Goal: Check status

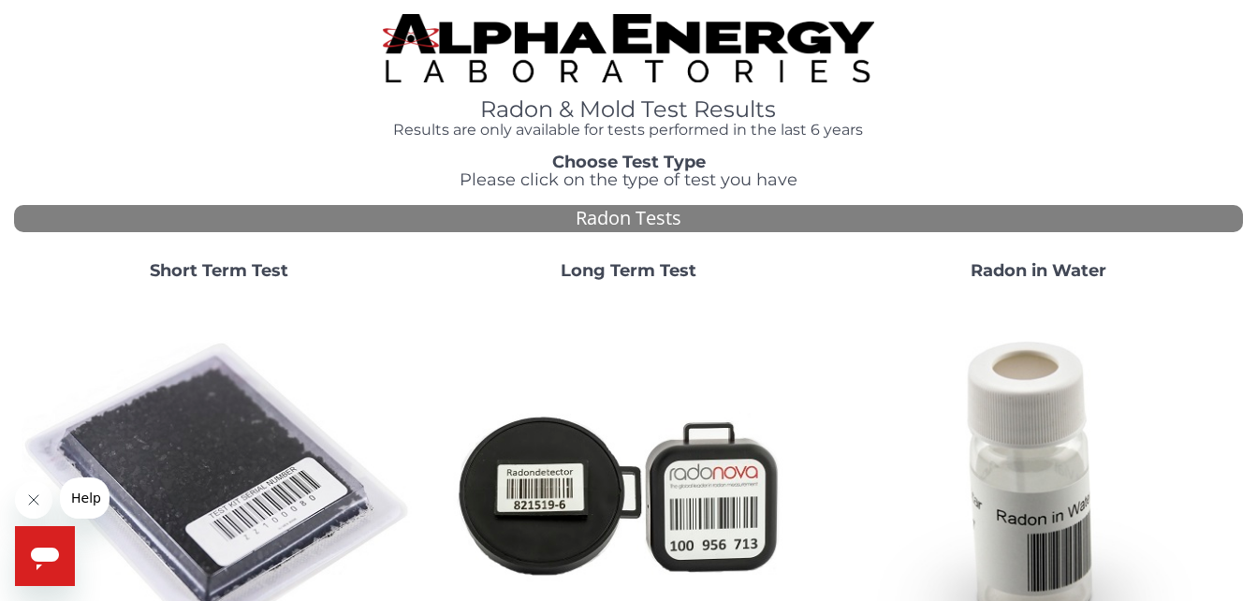
click at [228, 260] on strong "Short Term Test" at bounding box center [219, 270] width 139 height 21
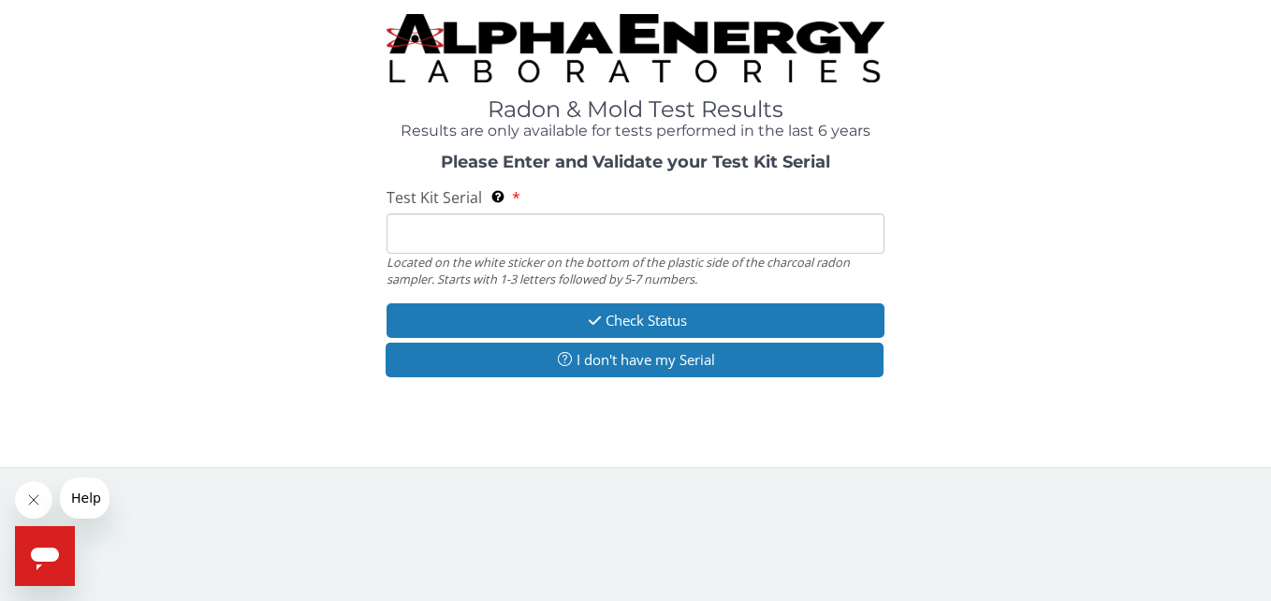
click at [492, 244] on input "Test Kit Serial Located on the white sticker on the bottom of the plastic side …" at bounding box center [635, 233] width 497 height 40
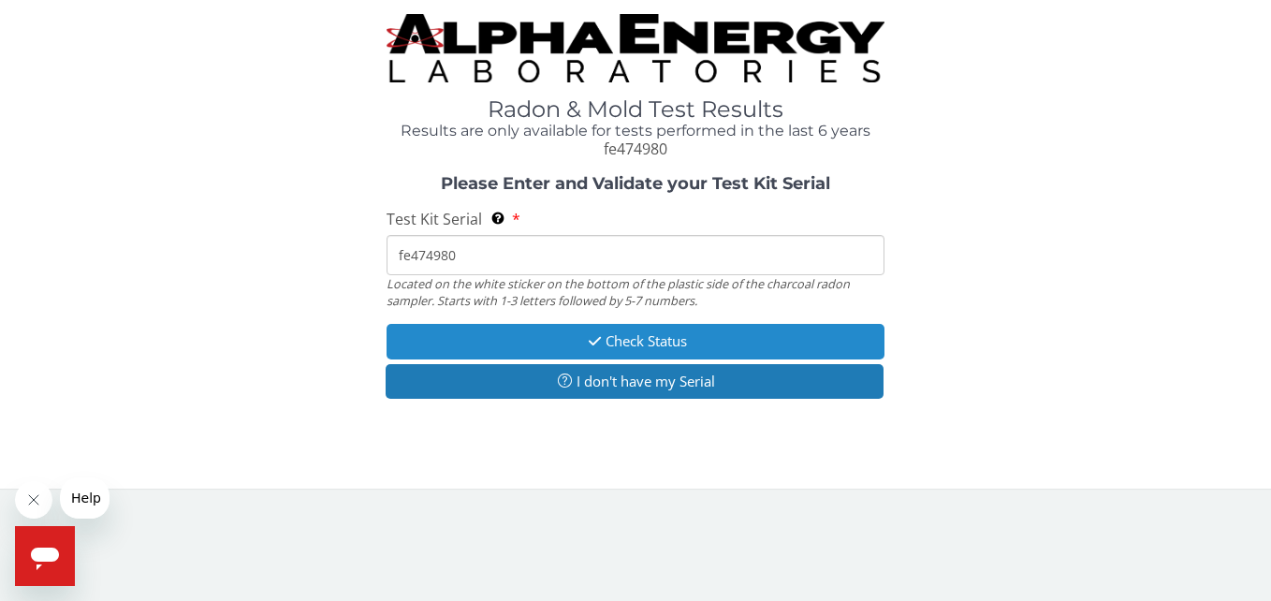
type input "fe474980"
click at [717, 339] on button "Check Status" at bounding box center [635, 341] width 497 height 35
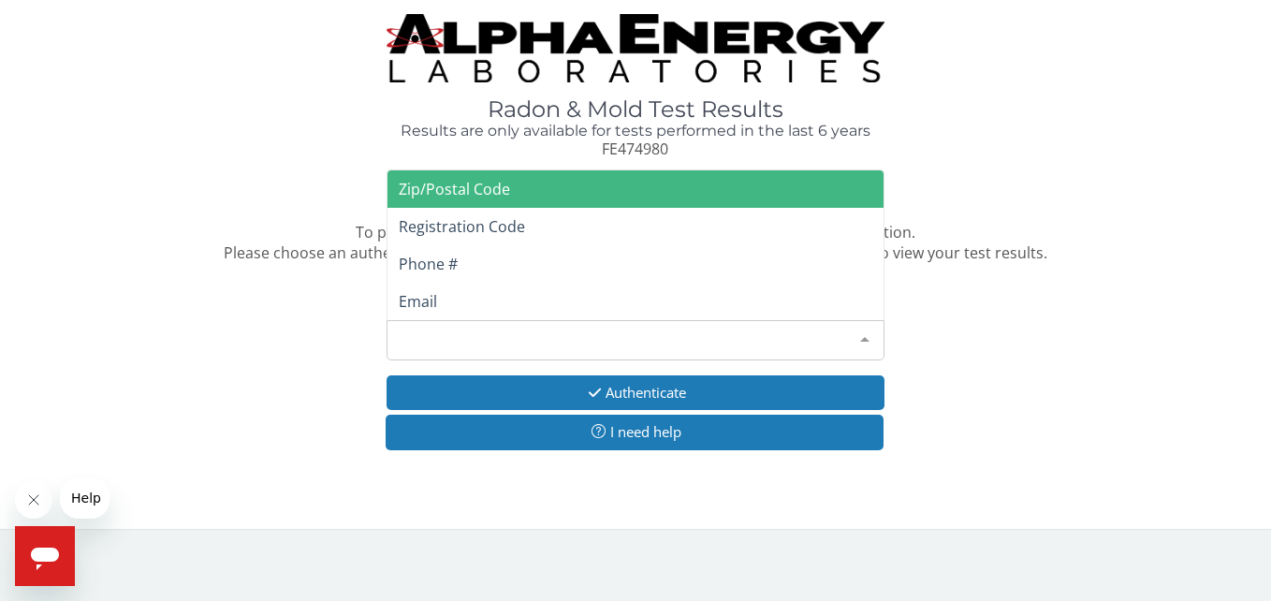
click at [868, 338] on div at bounding box center [864, 339] width 37 height 36
click at [609, 194] on span "Zip/Postal Code" at bounding box center [635, 188] width 495 height 37
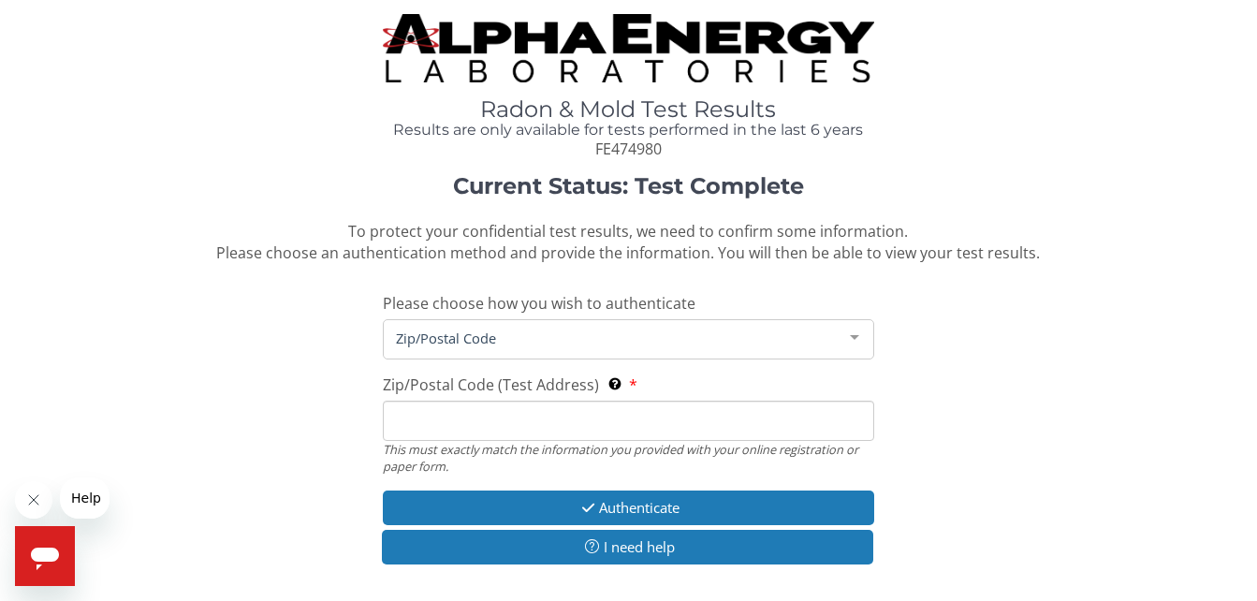
click at [678, 412] on input "Zip/Postal Code (Test Address) This must exactly match the information you prov…" at bounding box center [629, 421] width 492 height 40
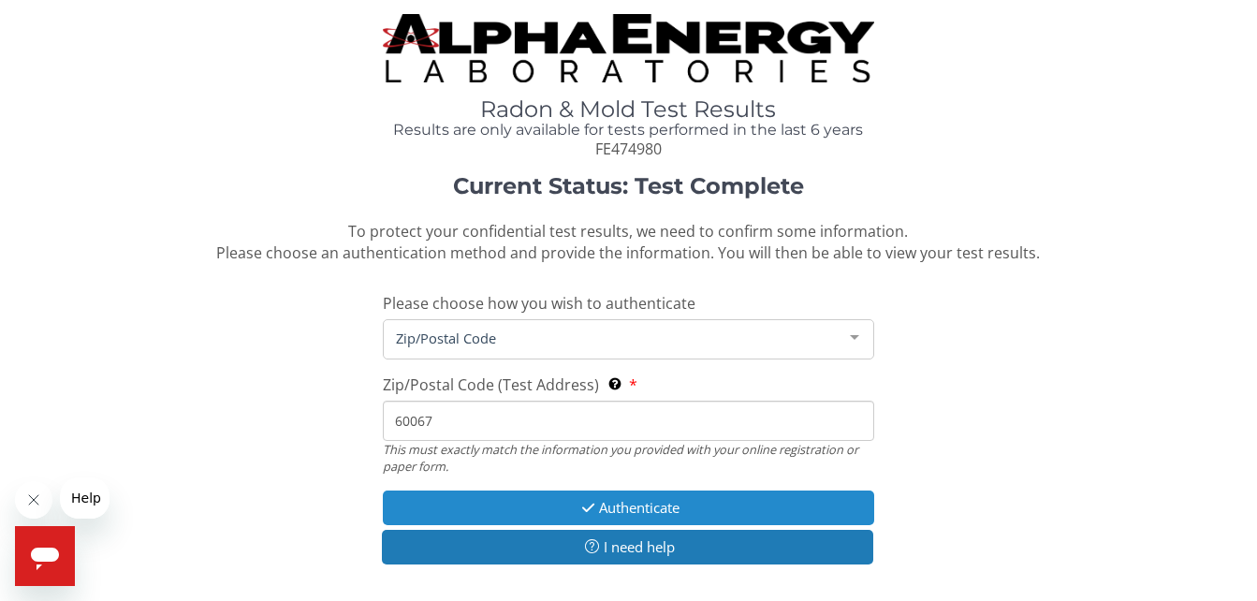
type input "60067"
click at [653, 502] on button "Authenticate" at bounding box center [629, 508] width 492 height 35
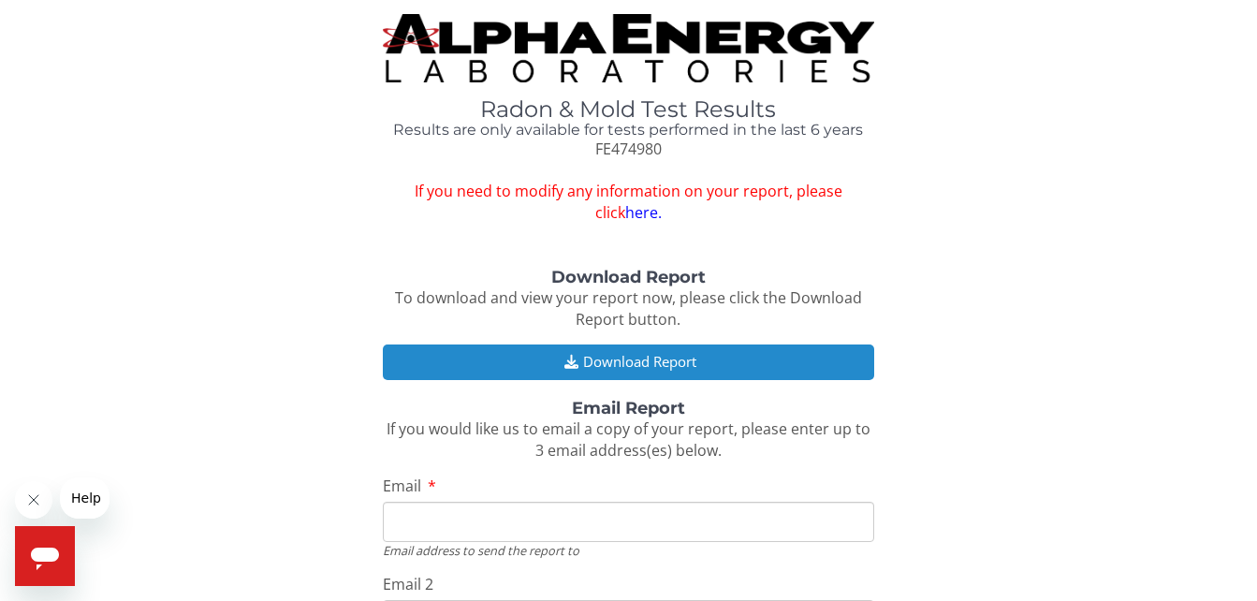
click at [648, 361] on button "Download Report" at bounding box center [629, 362] width 492 height 35
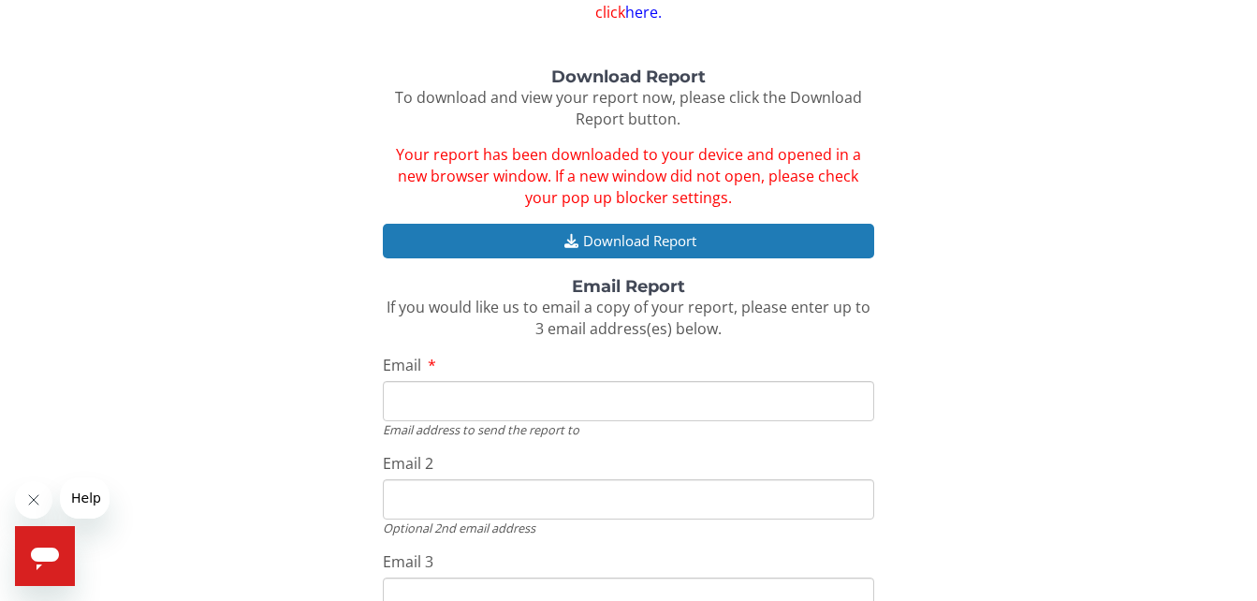
scroll to position [352, 0]
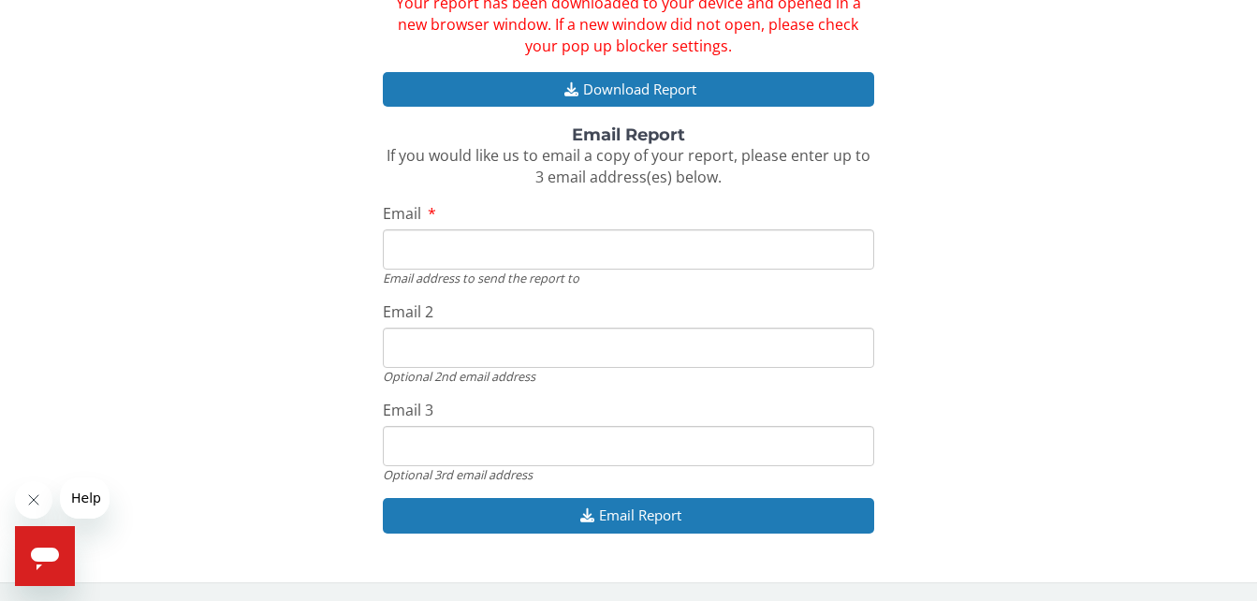
click at [664, 253] on input "Email" at bounding box center [629, 249] width 492 height 40
type input "[PERSON_NAME][EMAIL_ADDRESS][PERSON_NAME][DOMAIN_NAME]"
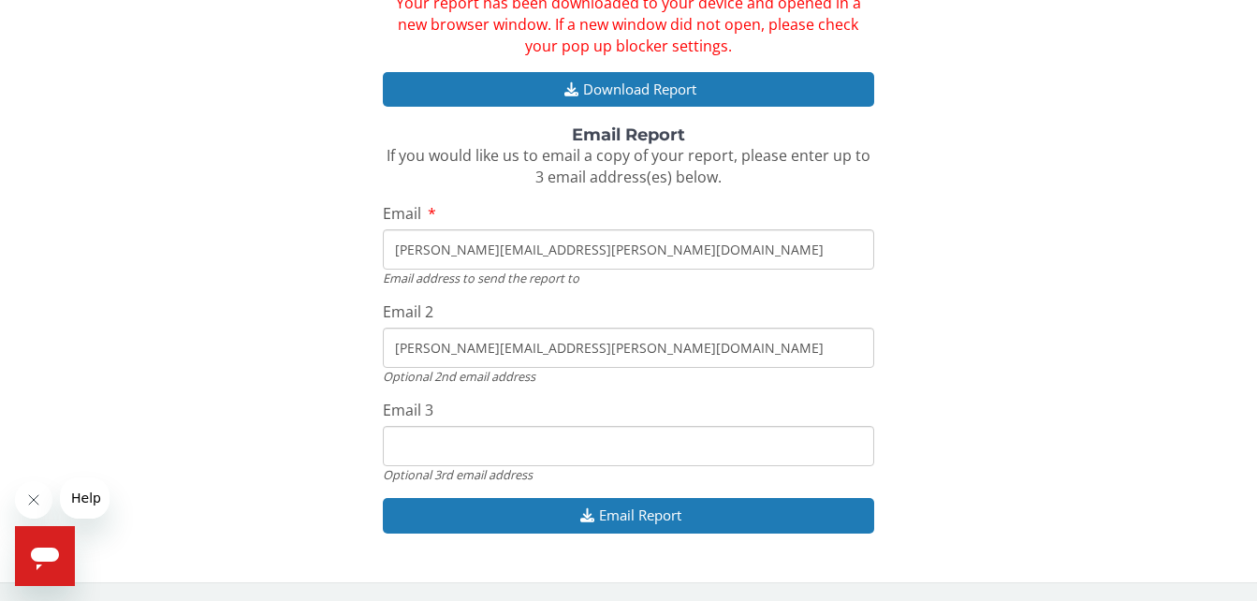
type input "[PERSON_NAME][EMAIL_ADDRESS][PERSON_NAME][DOMAIN_NAME]"
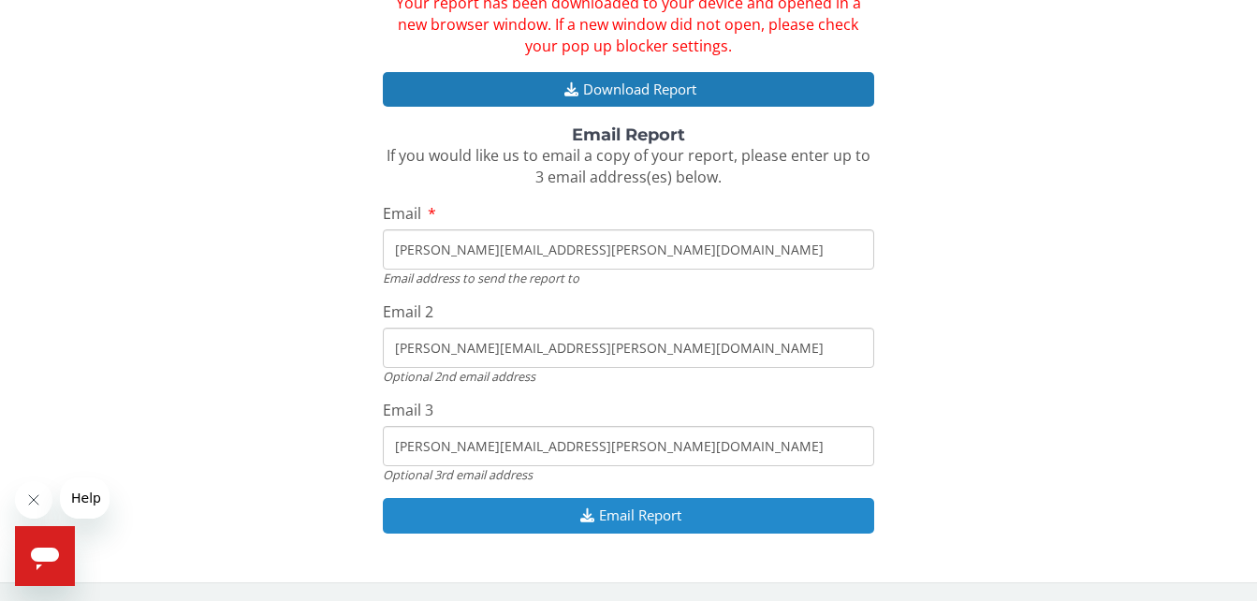
click at [624, 516] on button "Email Report" at bounding box center [629, 515] width 492 height 35
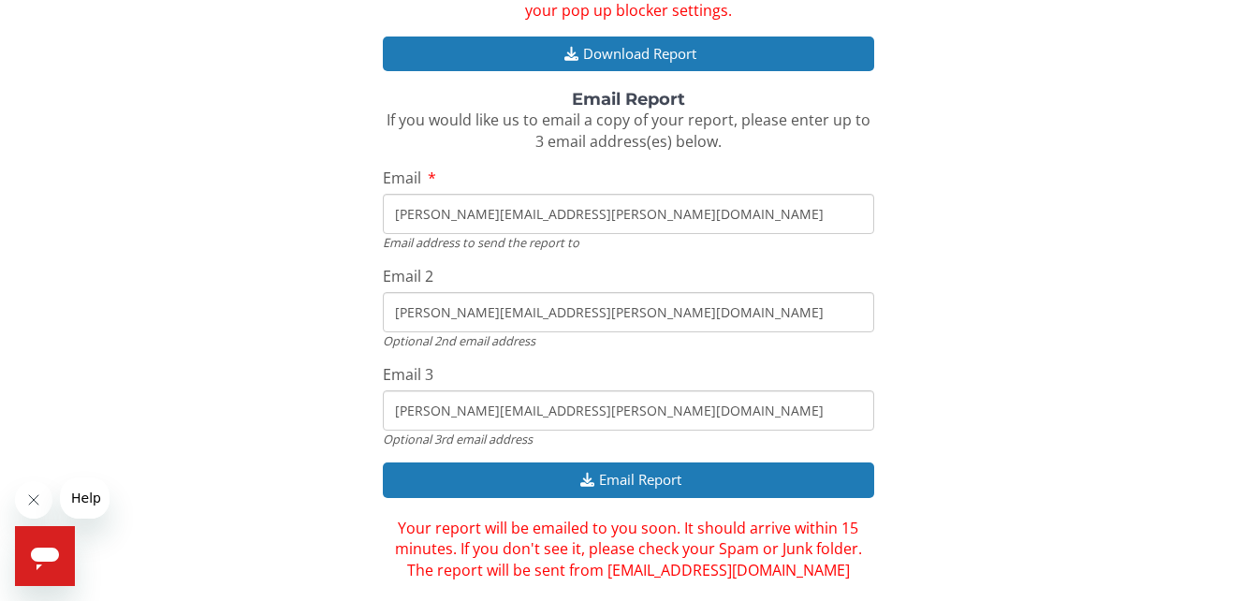
scroll to position [416, 0]
